Goal: Task Accomplishment & Management: Use online tool/utility

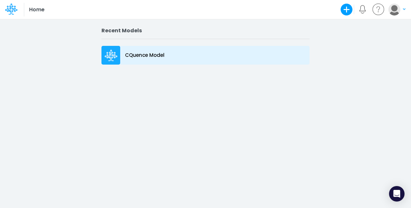
click at [147, 54] on p "CQuence Model" at bounding box center [144, 55] width 39 height 7
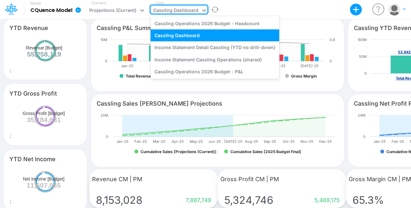
click at [202, 8] on icon at bounding box center [204, 10] width 6 height 6
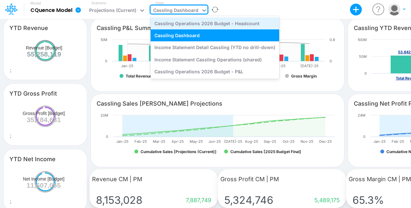
click at [210, 24] on div "Cassling Operations 2026 Budget - Headcount" at bounding box center [215, 23] width 129 height 12
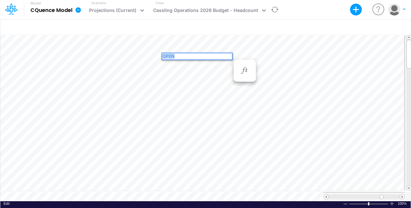
drag, startPoint x: 183, startPoint y: 56, endPoint x: 162, endPoint y: 58, distance: 21.4
click at [162, 58] on div "OPEN" at bounding box center [197, 56] width 71 height 7
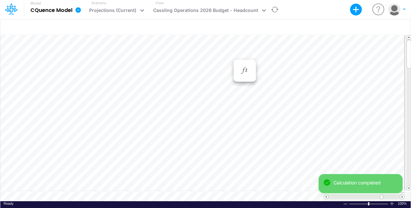
scroll to position [3, 1]
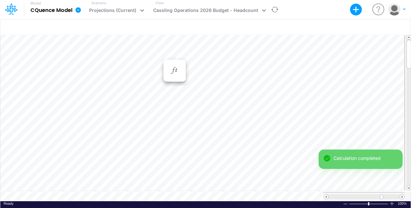
scroll to position [3, 1]
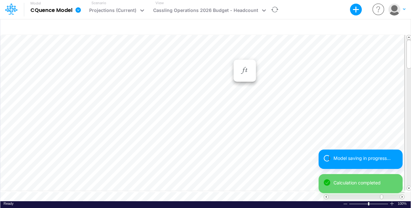
scroll to position [3, 1]
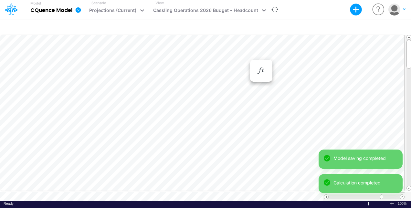
scroll to position [3, 1]
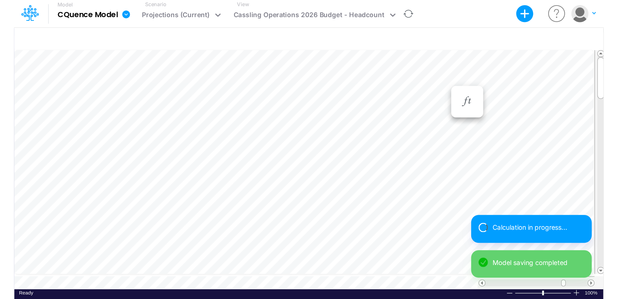
scroll to position [3, 1]
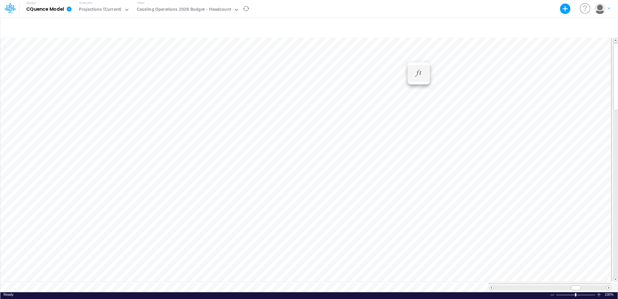
scroll to position [3, 0]
click at [327, 63] on div "Paste Cut Copy AutoFill Jan-24 Jan-23 Feb-23 Mar-23 Apr-23 May-23 Jun-23 [DATE]…" at bounding box center [308, 164] width 617 height 256
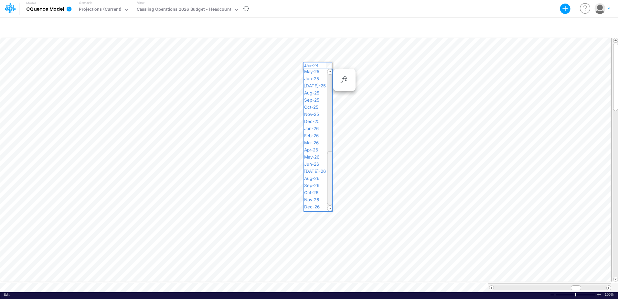
drag, startPoint x: 329, startPoint y: 88, endPoint x: 331, endPoint y: 161, distance: 72.8
click at [331, 162] on div at bounding box center [330, 178] width 6 height 54
click at [317, 139] on span "Jan-26" at bounding box center [314, 137] width 21 height 5
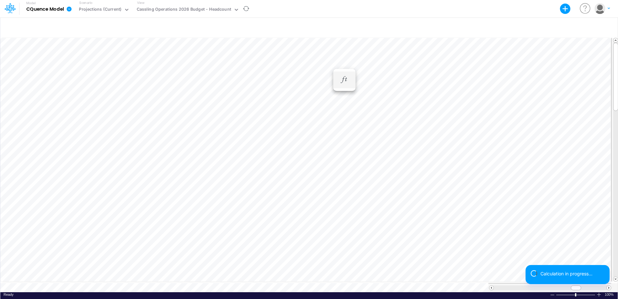
scroll to position [3, 0]
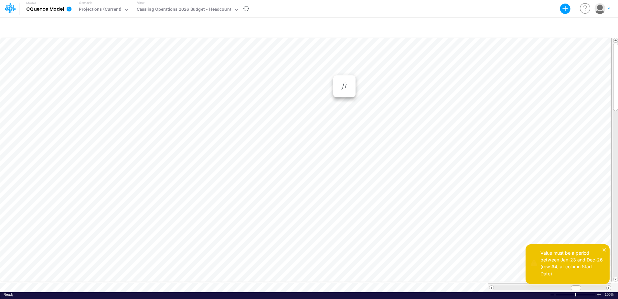
click at [327, 71] on div "Paste Cut Copy AutoFill Jan-24 Jan-23 Feb-23 Mar-23 Apr-23 May-23 Jun-23 [DATE]…" at bounding box center [308, 164] width 617 height 256
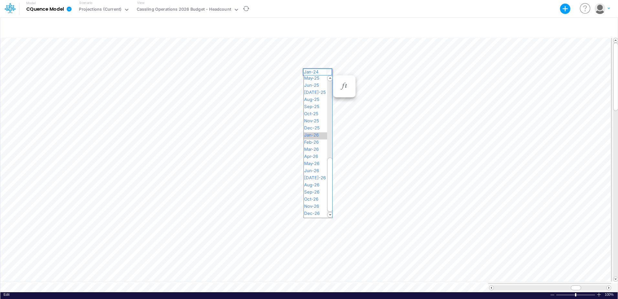
click at [317, 134] on span "Jan-26" at bounding box center [314, 134] width 21 height 5
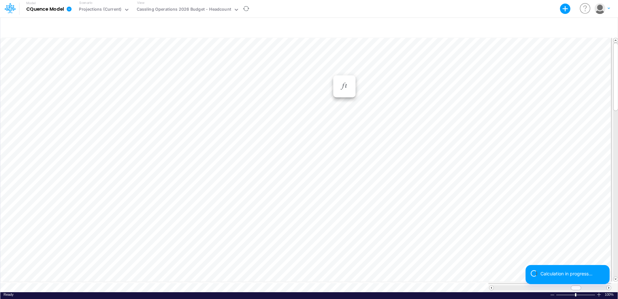
scroll to position [3, 0]
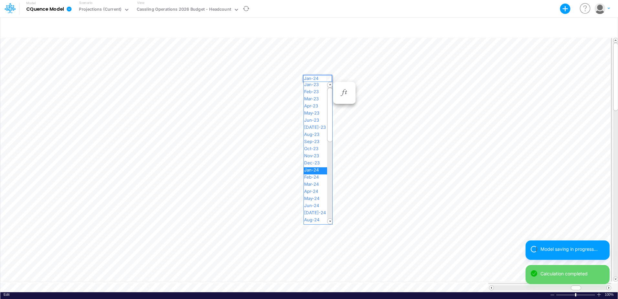
click at [327, 77] on div "Paste Cut Copy AutoFill Jan-24 Jan-23 Feb-23 Mar-23 Apr-23 May-23 Jun-23 [DATE]…" at bounding box center [308, 164] width 617 height 256
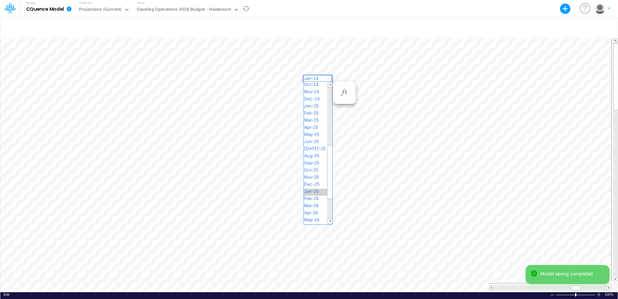
click at [314, 190] on span "Jan-26" at bounding box center [314, 190] width 21 height 5
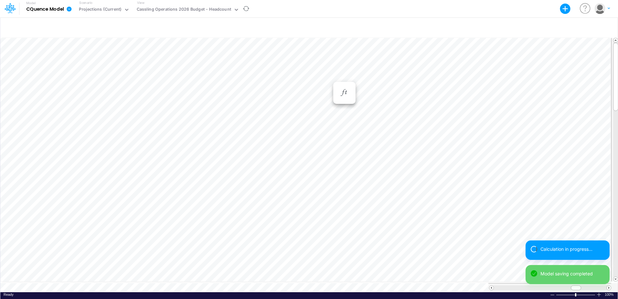
scroll to position [3, 0]
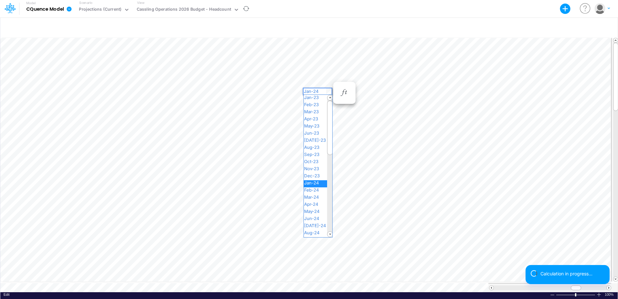
click at [328, 91] on div "Paste Cut Copy AutoFill Jan-24 Jan-23 Feb-23 Mar-23 Apr-23 May-23 Jun-23 [DATE]…" at bounding box center [308, 164] width 617 height 256
click at [311, 162] on span "Jan-26" at bounding box center [314, 161] width 21 height 5
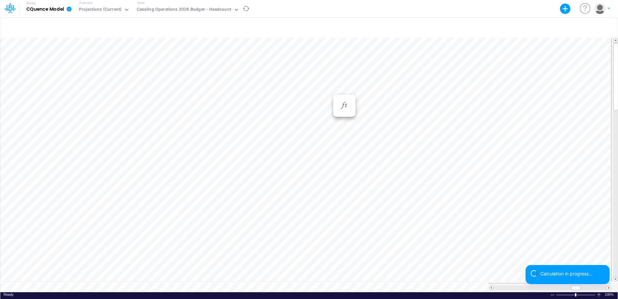
scroll to position [3, 0]
click at [346, 109] on icon "button" at bounding box center [344, 105] width 10 height 7
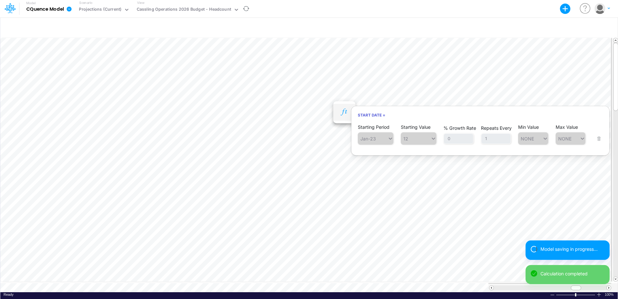
click at [329, 97] on div "Paste Cut Copy AutoFill 12" at bounding box center [308, 164] width 617 height 256
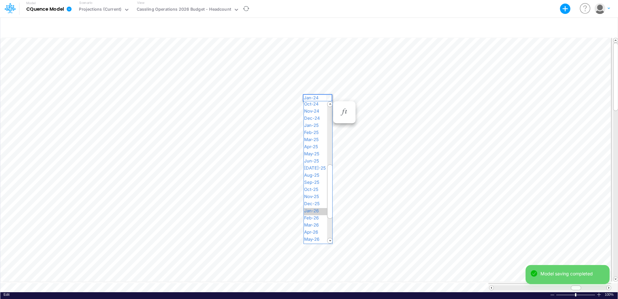
click at [314, 208] on span "Jan-26" at bounding box center [314, 210] width 21 height 5
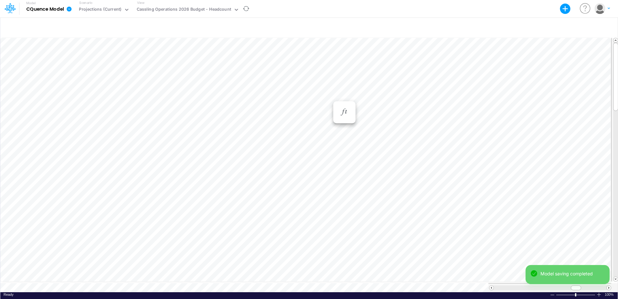
scroll to position [3, 0]
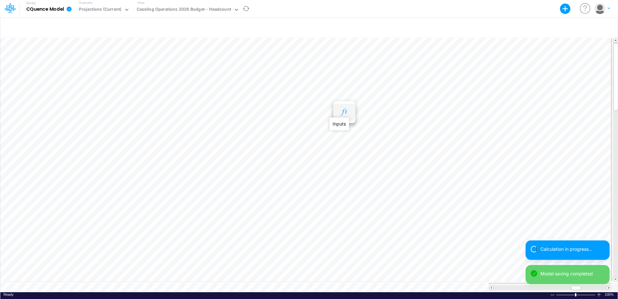
click at [342, 112] on icon "button" at bounding box center [344, 112] width 10 height 7
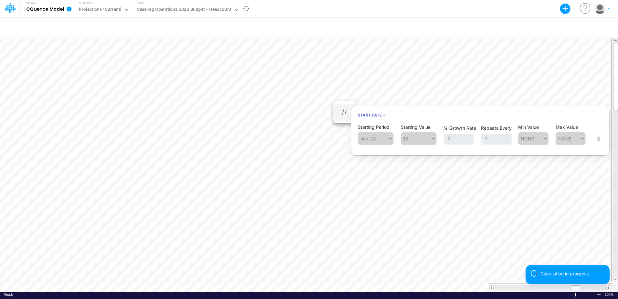
click at [387, 136] on span "Jan-23" at bounding box center [376, 138] width 36 height 12
click at [411, 138] on div "Starting Period Jan-23 Starting Value 12 % Growth Rate 0 Repeats Every 1 Min Va…" at bounding box center [480, 134] width 245 height 20
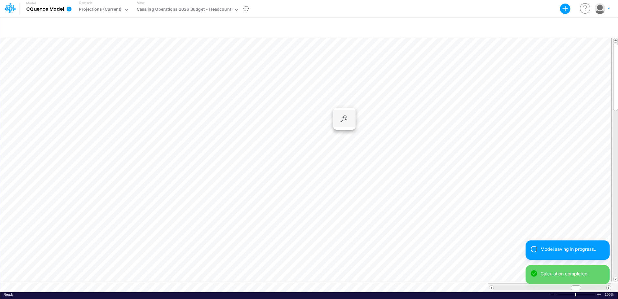
scroll to position [3, 0]
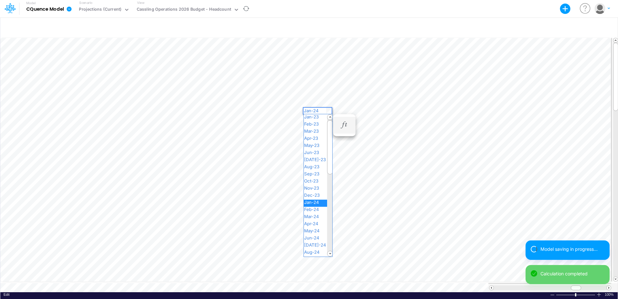
click at [328, 110] on div "Paste Cut Copy AutoFill Jan-24 Jan-23 Feb-23 Mar-23 Apr-23 May-23 Jun-23 [DATE]…" at bounding box center [308, 164] width 617 height 256
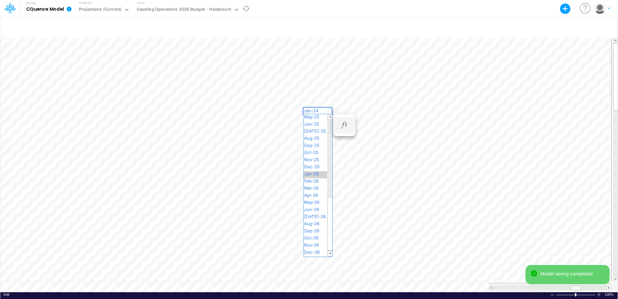
click at [316, 174] on span "Jan-26" at bounding box center [314, 173] width 21 height 5
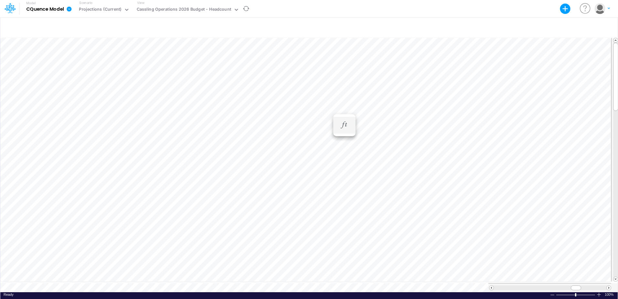
scroll to position [3, 0]
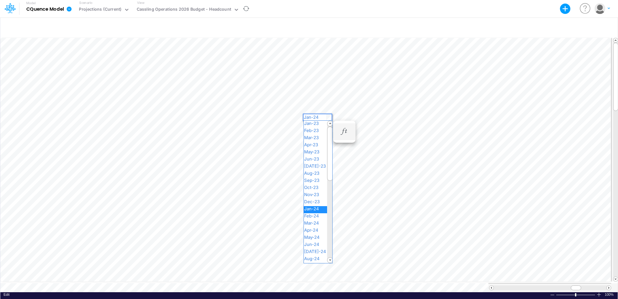
click at [327, 116] on div "Paste Cut Copy AutoFill Jan-24 Jan-23 Feb-23 Mar-23 Apr-23 May-23 Jun-23 [DATE]…" at bounding box center [308, 164] width 617 height 256
click at [315, 208] on span "Jan-26" at bounding box center [314, 208] width 21 height 5
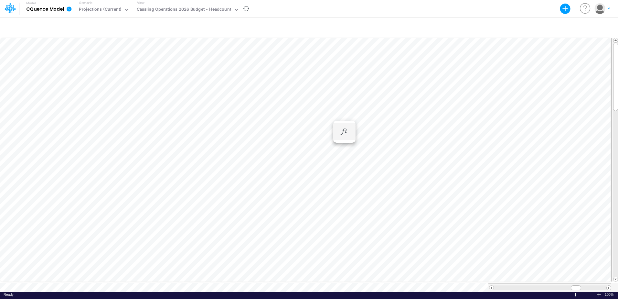
scroll to position [3, 0]
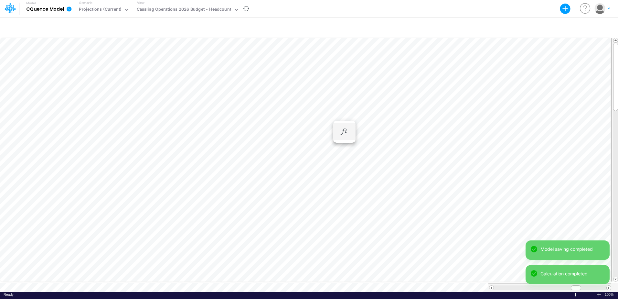
click at [327, 122] on div "Paste Cut Copy AutoFill 68b079a7886b7d32248c2e96" at bounding box center [308, 164] width 617 height 256
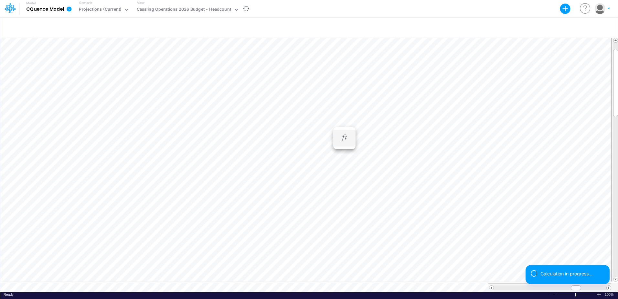
scroll to position [3, 0]
click at [344, 139] on icon "button" at bounding box center [344, 137] width 10 height 7
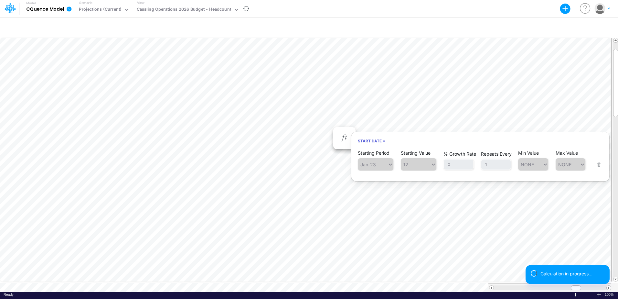
click at [376, 164] on span "Jan-23" at bounding box center [376, 164] width 36 height 12
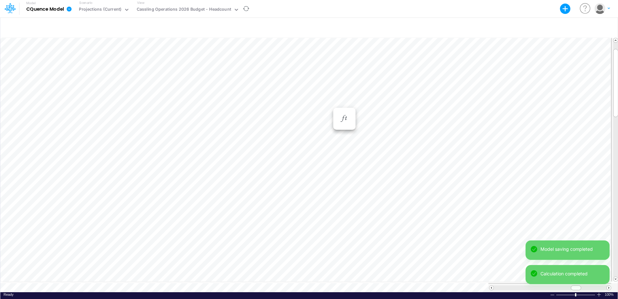
click at [328, 103] on div "Paste Cut Copy AutoFill Jan-23 Jan-23 Feb-23 Mar-23 Apr-23 May-23 Jun-23 [DATE]…" at bounding box center [308, 164] width 617 height 256
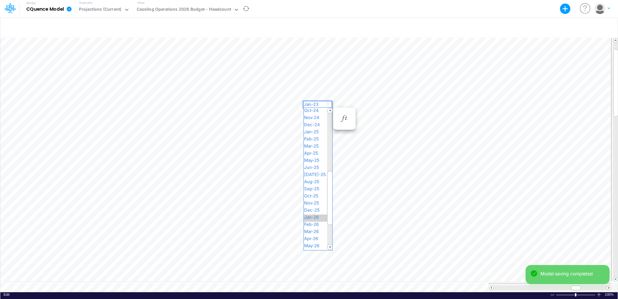
click at [310, 208] on span "Jan-26" at bounding box center [314, 216] width 21 height 5
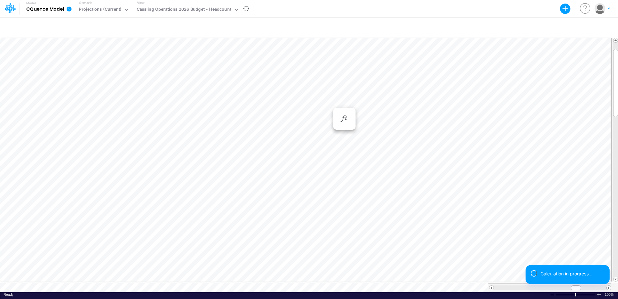
scroll to position [3, 0]
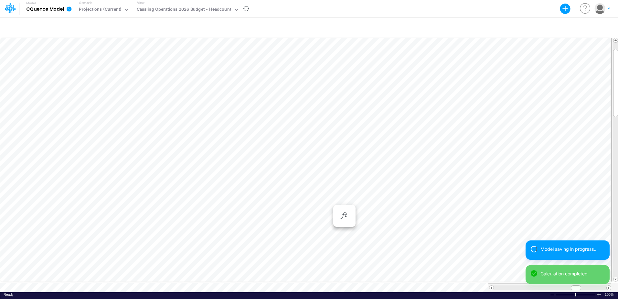
click at [330, 200] on div "Paste Cut Copy AutoFill Jan-23 Jan-23 Feb-23 Mar-23 Apr-23 May-23 Jun-23 [DATE]…" at bounding box center [308, 164] width 617 height 256
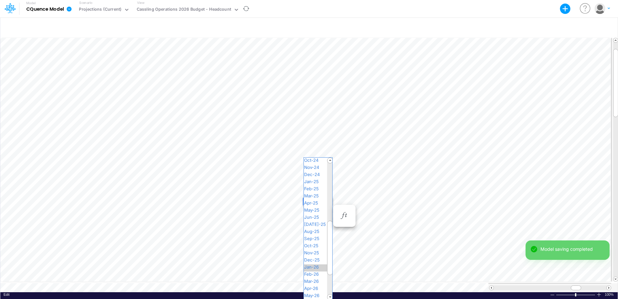
click at [314, 208] on span "Jan-26" at bounding box center [314, 266] width 21 height 5
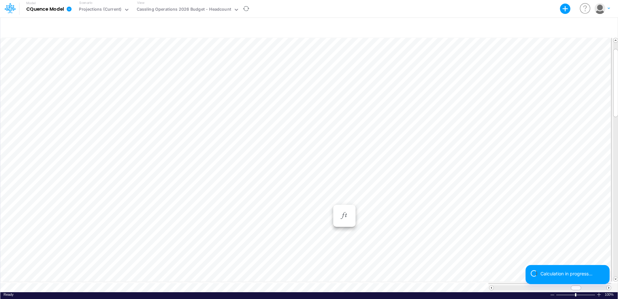
scroll to position [3, 0]
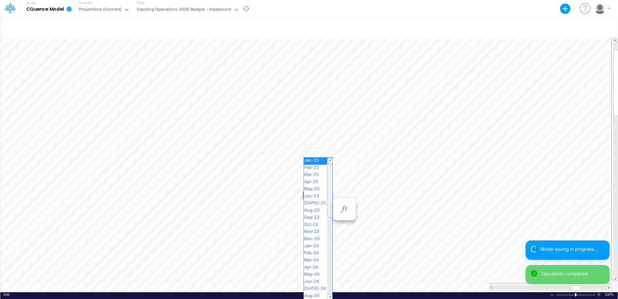
click at [327, 195] on div "Paste Cut Copy AutoFill Jan-23 Jan-23 Feb-23 Mar-23 Apr-23 May-23 Jun-23 [DATE]…" at bounding box center [308, 164] width 617 height 256
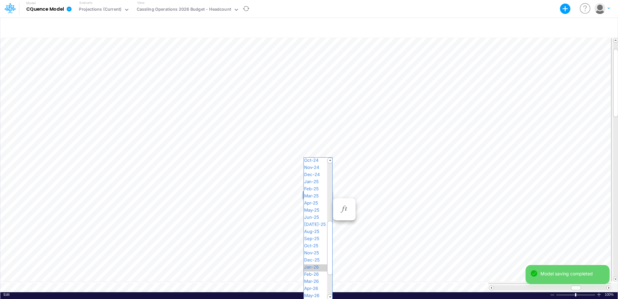
click at [311, 208] on span "Jan-26" at bounding box center [314, 266] width 21 height 5
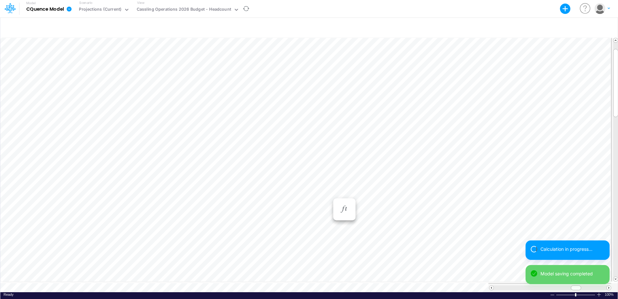
scroll to position [3, 0]
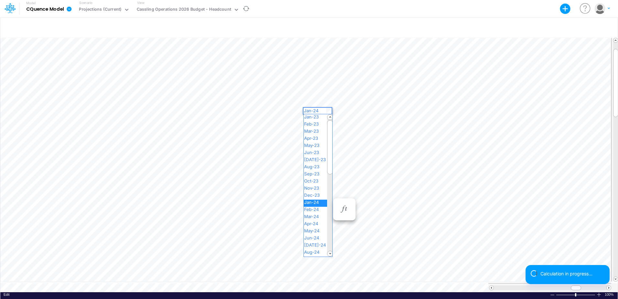
click at [328, 110] on div "Paste Cut Copy AutoFill Jan-24 Jan-23 Feb-23 Mar-23 Apr-23 May-23 Jun-23 [DATE]…" at bounding box center [308, 164] width 617 height 256
click at [315, 208] on span "Jan-26" at bounding box center [314, 223] width 21 height 5
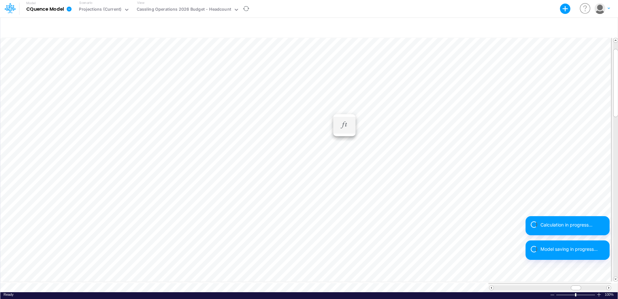
scroll to position [3, 0]
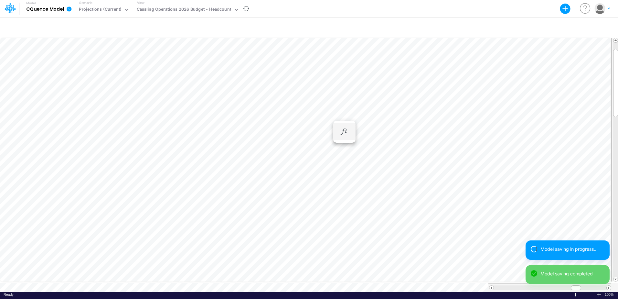
click at [330, 116] on div "Paste Cut Copy AutoFill Jan-24 Jan-23 Feb-23 Mar-23 Apr-23 May-23 Jun-23 [DATE]…" at bounding box center [308, 164] width 617 height 256
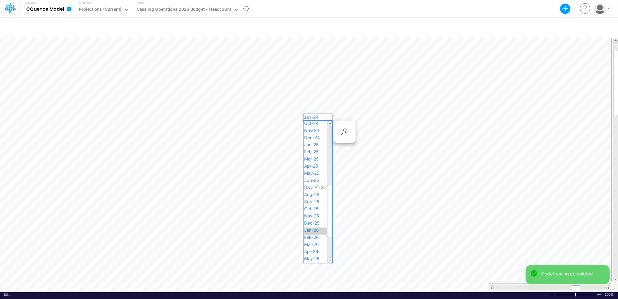
click at [312, 208] on span "Jan-26" at bounding box center [314, 229] width 21 height 5
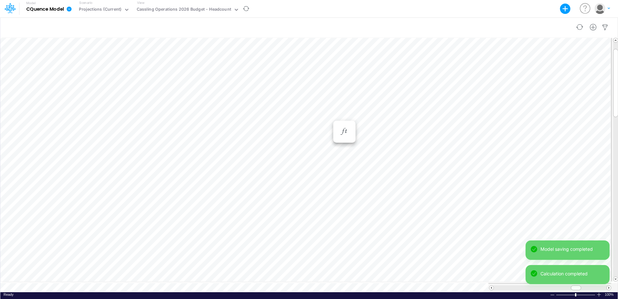
scroll to position [3, 0]
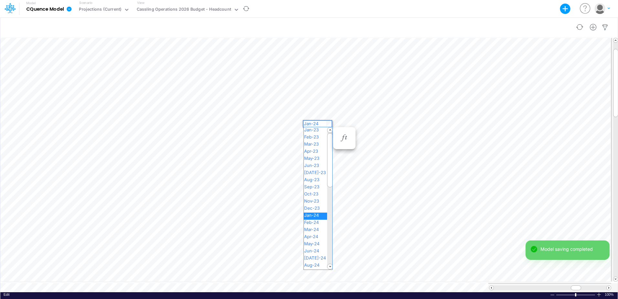
click at [327, 123] on div "Paste Cut Copy AutoFill Jan-24 Jan-23 Feb-23 Mar-23 Apr-23 May-23 Jun-23 [DATE]…" at bounding box center [308, 164] width 617 height 256
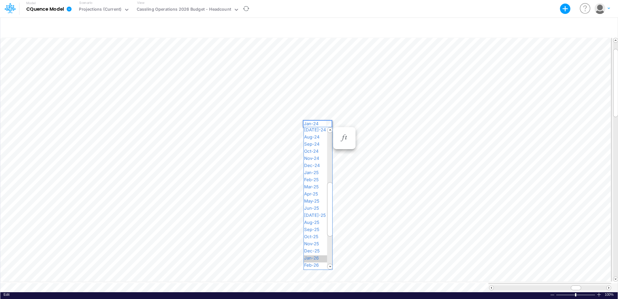
click at [311, 208] on span "Jan-26" at bounding box center [314, 257] width 21 height 5
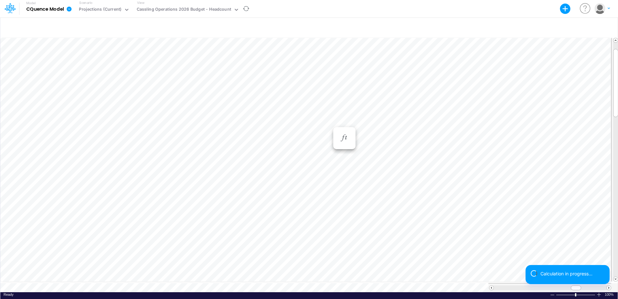
scroll to position [3, 0]
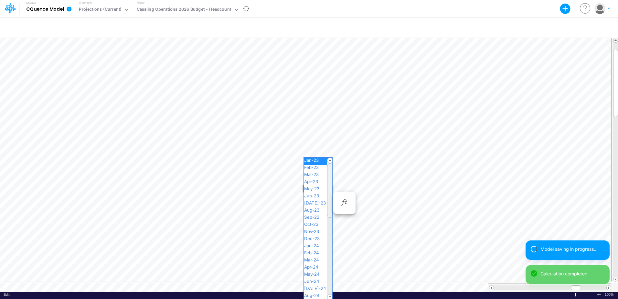
click at [329, 188] on div "Paste Cut Copy AutoFill Jan-23 Jan-23 Feb-23 Mar-23 Apr-23 May-23 Jun-23 [DATE]…" at bounding box center [308, 164] width 617 height 256
click at [317, 208] on span "Jan-26" at bounding box center [314, 266] width 21 height 5
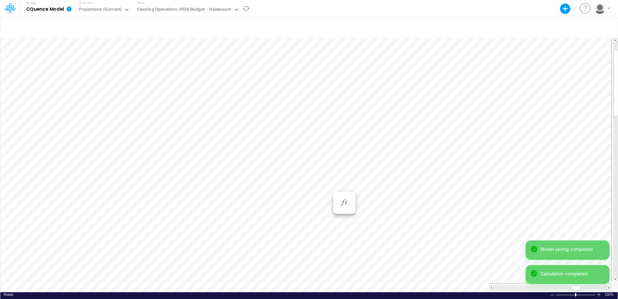
scroll to position [3, 0]
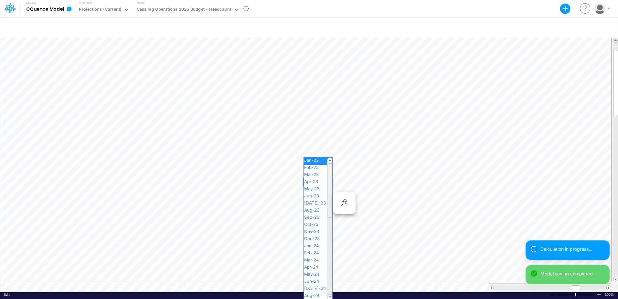
click at [328, 181] on div "Paste Cut Copy AutoFill Jan-23 Jan-23 Feb-23 Mar-23 Apr-23 May-23 Jun-23 [DATE]…" at bounding box center [308, 164] width 617 height 256
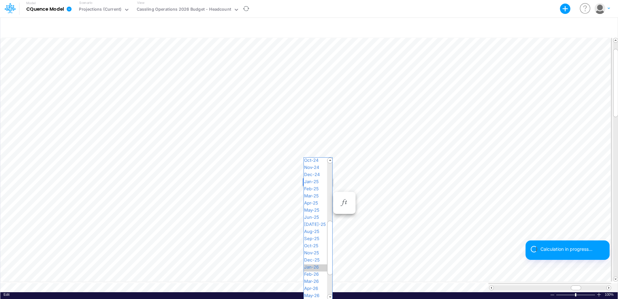
click at [315, 208] on span "Jan-26" at bounding box center [314, 266] width 21 height 5
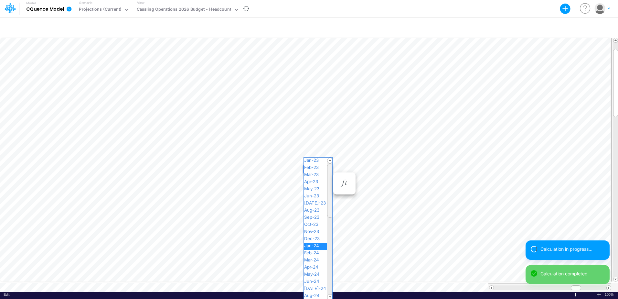
click at [328, 167] on div "Paste Cut Copy AutoFill Jan-24 Jan-23 Feb-23 Mar-23 Apr-23 May-23 Jun-23 [DATE]…" at bounding box center [308, 164] width 617 height 256
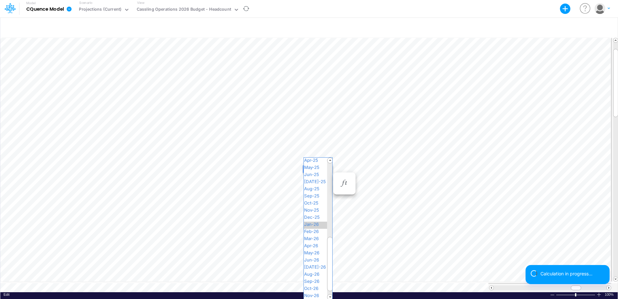
click at [315, 208] on span "Jan-26" at bounding box center [314, 223] width 21 height 5
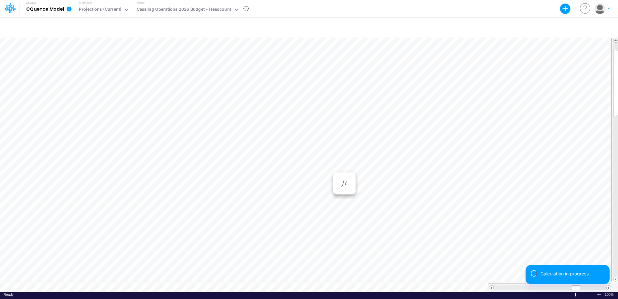
scroll to position [3, 0]
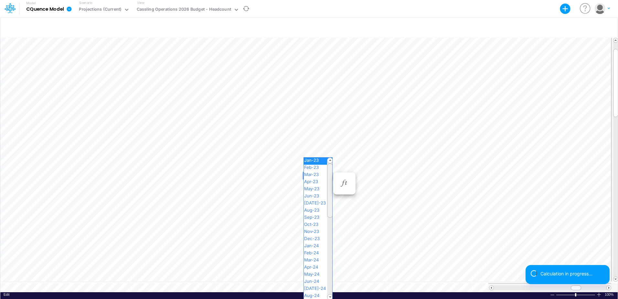
click at [328, 175] on div "Paste Cut Copy AutoFill Jan-23 Jan-23 Feb-23 Mar-23 Apr-23 May-23 Jun-23 [DATE]…" at bounding box center [308, 164] width 617 height 256
click at [315, 208] on span "Jan-26" at bounding box center [314, 266] width 21 height 5
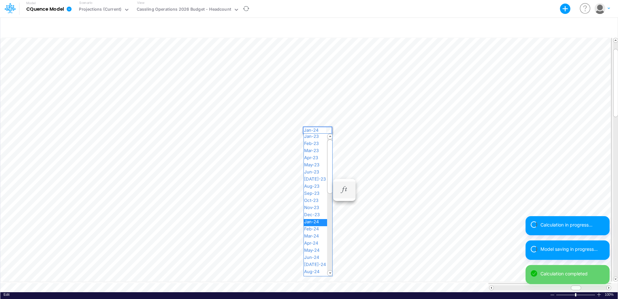
click at [329, 129] on div "Paste Cut Copy AutoFill Jan-24 Jan-23 Feb-23 Mar-23 Apr-23 May-23 Jun-23 [DATE]…" at bounding box center [308, 164] width 617 height 256
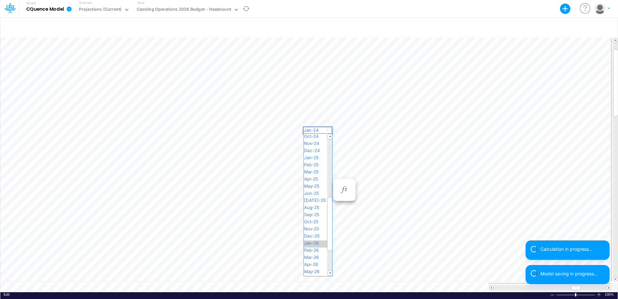
click at [315, 208] on span "Jan-26" at bounding box center [314, 242] width 21 height 5
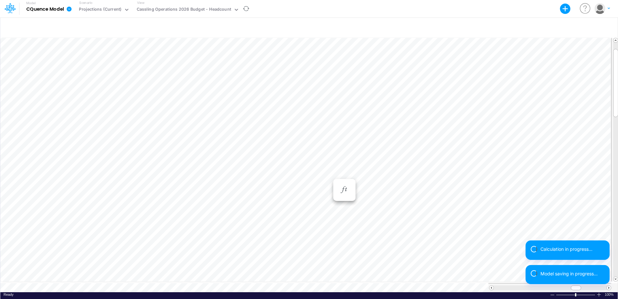
scroll to position [3, 0]
click at [328, 182] on div "Paste Cut Copy AutoFill Jan-26 Jan-23 Feb-23 Mar-23 Apr-23 May-23 Jun-23 [DATE]…" at bounding box center [308, 164] width 617 height 256
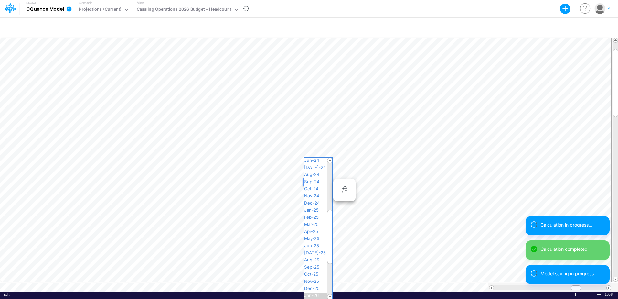
click at [314, 208] on span "Jan-26" at bounding box center [314, 295] width 21 height 5
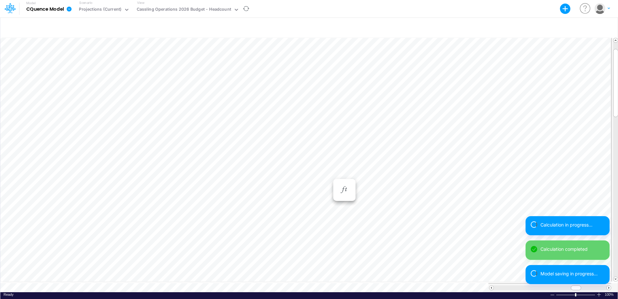
scroll to position [3, 0]
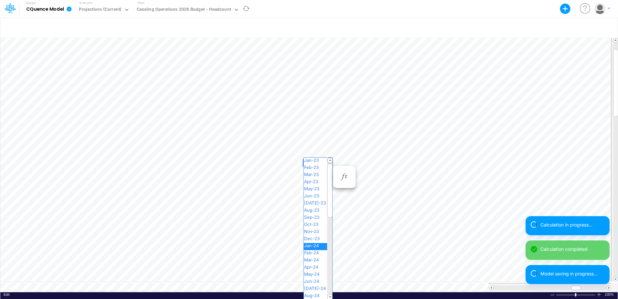
click at [329, 161] on div "Paste Cut Copy AutoFill Jan-24 Jan-23 Feb-23 Mar-23 Apr-23 May-23 Jun-23 [DATE]…" at bounding box center [308, 164] width 617 height 256
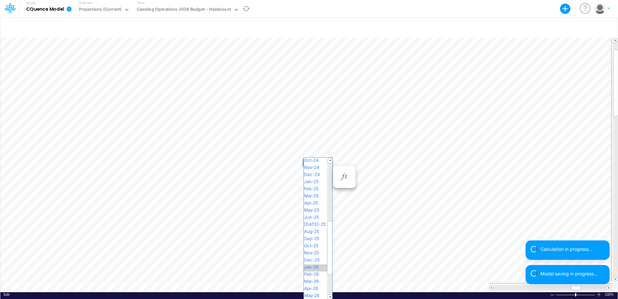
click at [316, 208] on span "Jan-26" at bounding box center [314, 266] width 21 height 5
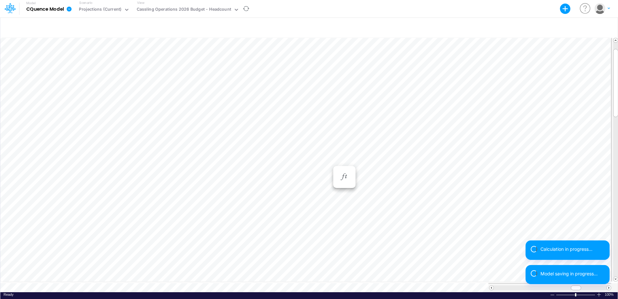
scroll to position [3, 0]
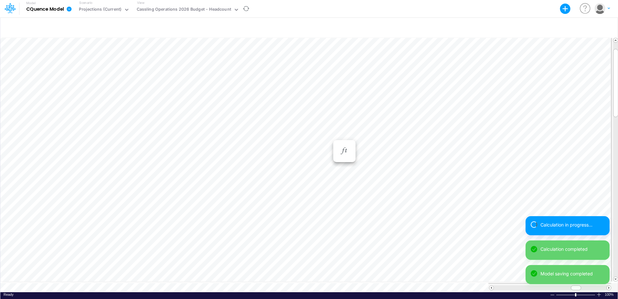
click at [328, 136] on div "Paste Cut Copy AutoFill Jan-24 Jan-23 Feb-23 Mar-23 Apr-23 May-23 Jun-23 [DATE]…" at bounding box center [308, 164] width 617 height 256
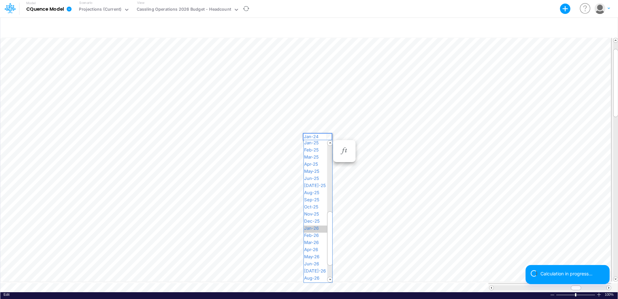
click at [313, 208] on span "Jan-26" at bounding box center [314, 227] width 21 height 5
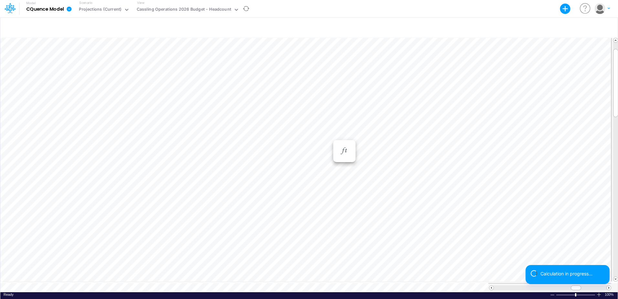
scroll to position [3, 0]
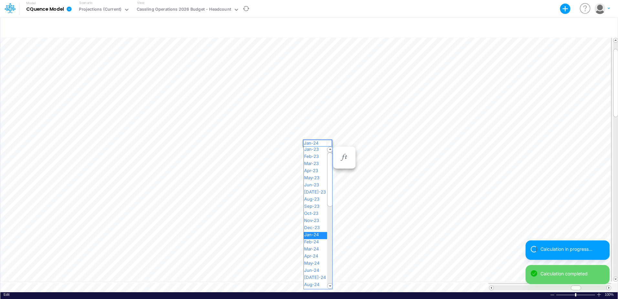
click at [328, 143] on div "Paste Cut Copy AutoFill Jan-24 Jan-23 Feb-23 Mar-23 Apr-23 May-23 Jun-23 [DATE]…" at bounding box center [308, 164] width 617 height 256
click at [309, 208] on span "Jan-26" at bounding box center [314, 255] width 21 height 5
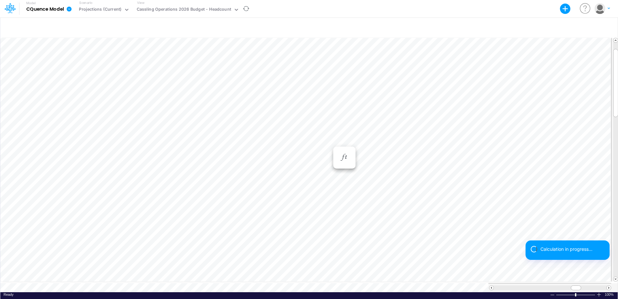
scroll to position [3, 0]
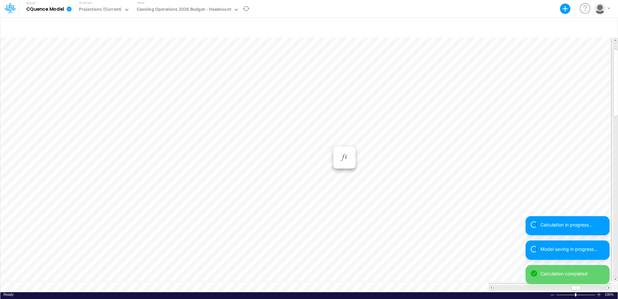
scroll to position [3, 0]
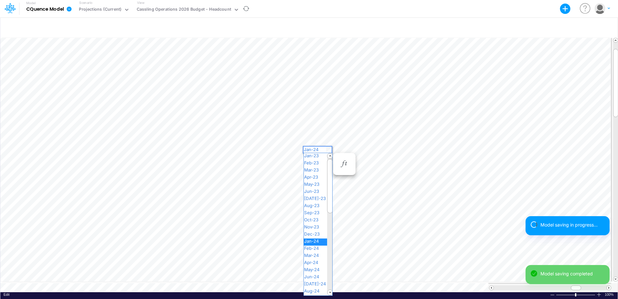
click at [329, 148] on div "Paste Cut Copy AutoFill Jan-24 Jan-23 Feb-23 Mar-23 Apr-23 May-23 Jun-23 [DATE]…" at bounding box center [308, 164] width 617 height 256
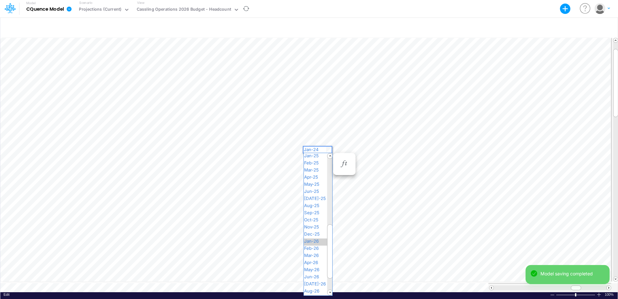
click at [310, 208] on div "Jan-26" at bounding box center [318, 241] width 28 height 7
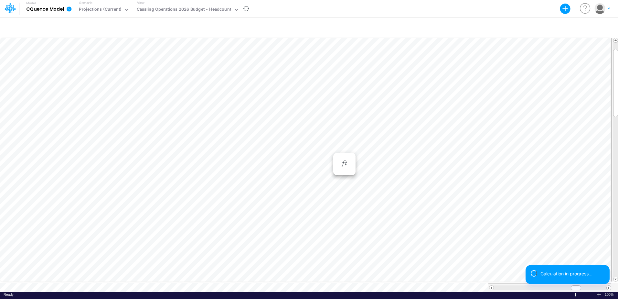
scroll to position [3, 0]
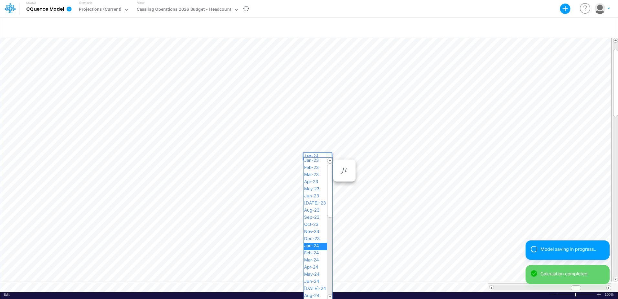
click at [327, 155] on div "Paste Cut Copy AutoFill Jan-24 Jan-23 Feb-23 Mar-23 Apr-23 May-23 Jun-23 [DATE]…" at bounding box center [308, 164] width 617 height 256
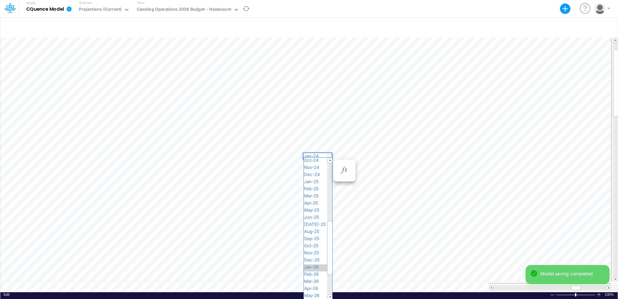
click at [313, 208] on span "Jan-26" at bounding box center [314, 266] width 21 height 5
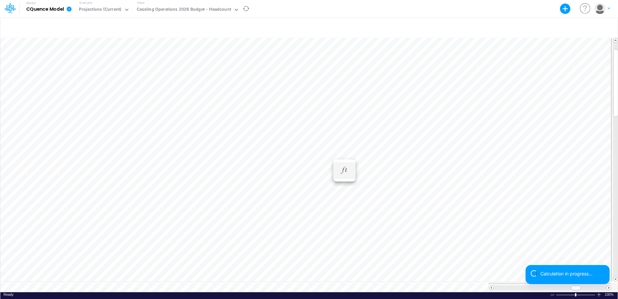
scroll to position [3, 0]
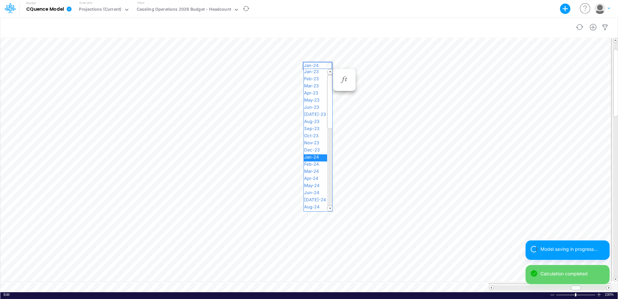
click at [328, 66] on div "Paste Cut Copy AutoFill Jan-24 Jan-23 Feb-23 Mar-23 Apr-23 May-23 Jun-23 [DATE]…" at bounding box center [308, 164] width 617 height 256
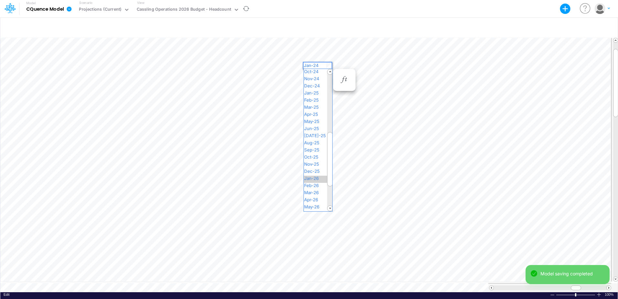
click at [317, 176] on span "Jan-26" at bounding box center [314, 178] width 21 height 5
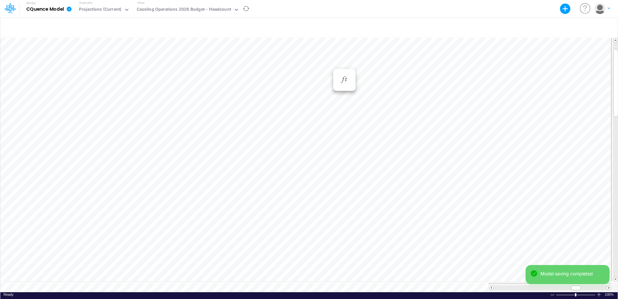
scroll to position [3, 0]
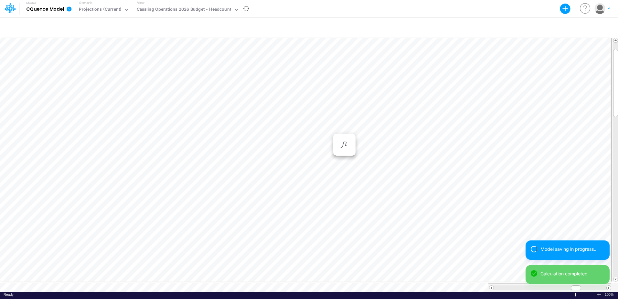
scroll to position [3, 0]
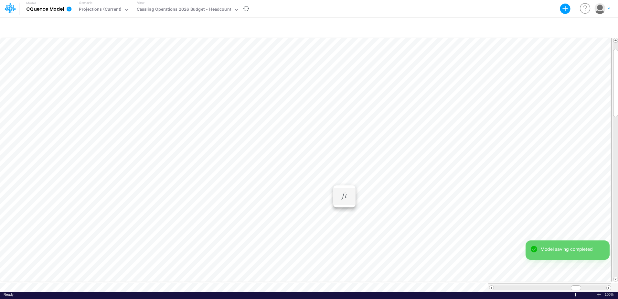
scroll to position [3, 0]
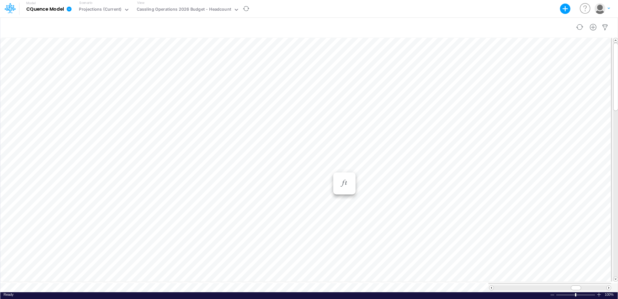
scroll to position [3, 0]
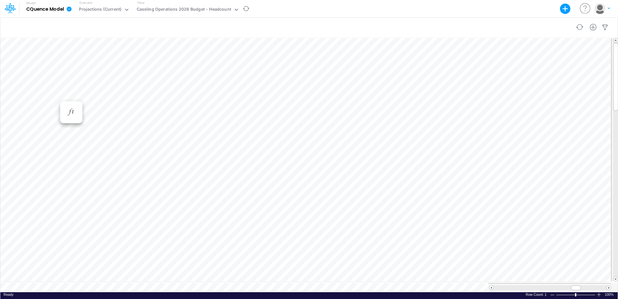
scroll to position [3, 0]
